Goal: Task Accomplishment & Management: Manage account settings

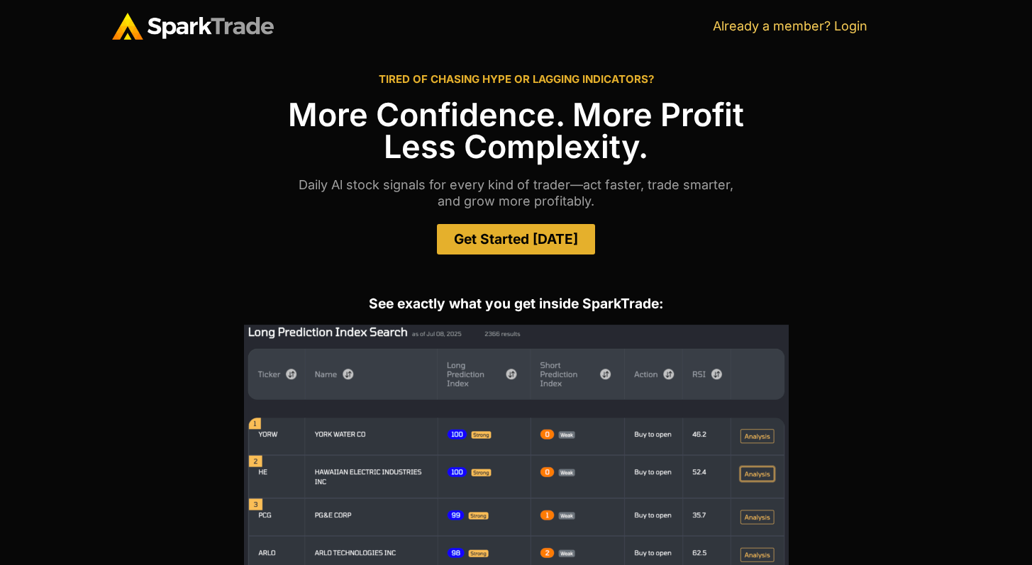
click at [571, 124] on h1 "More Confidence. More Profit Less Complexity." at bounding box center [516, 131] width 809 height 64
click at [602, 109] on h1 "More Confidence. More Profit Less Complexity." at bounding box center [516, 131] width 809 height 64
click at [665, 121] on h1 "More Confidence. More Profit Less Complexity." at bounding box center [516, 131] width 809 height 64
click at [896, 35] on div "LOGIN Already a member? Login" at bounding box center [814, 26] width 202 height 27
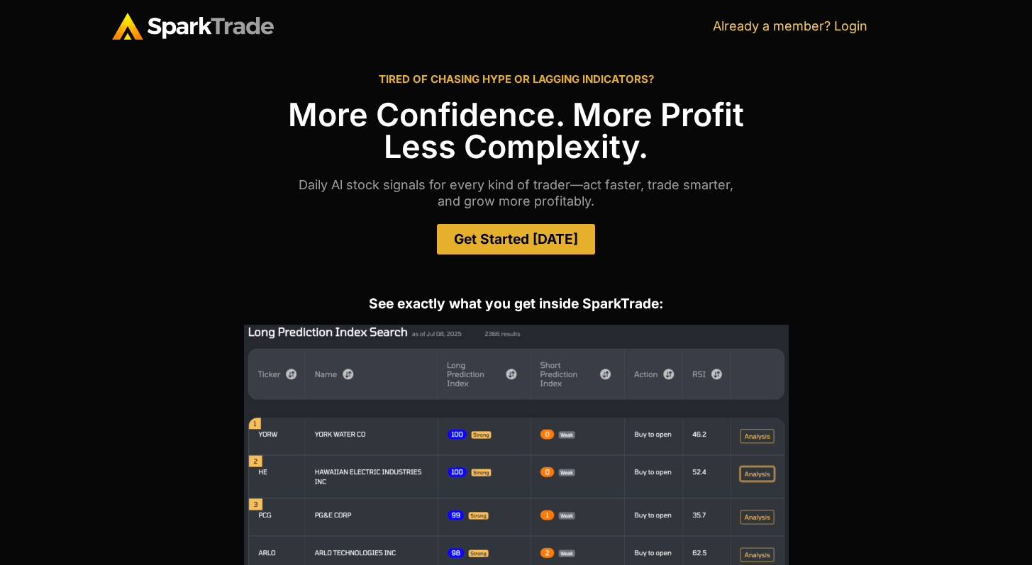
click at [896, 35] on div "LOGIN Already a member? Login" at bounding box center [814, 26] width 202 height 27
click at [806, 29] on link "Already a member? Login" at bounding box center [790, 25] width 155 height 15
